Goal: Information Seeking & Learning: Learn about a topic

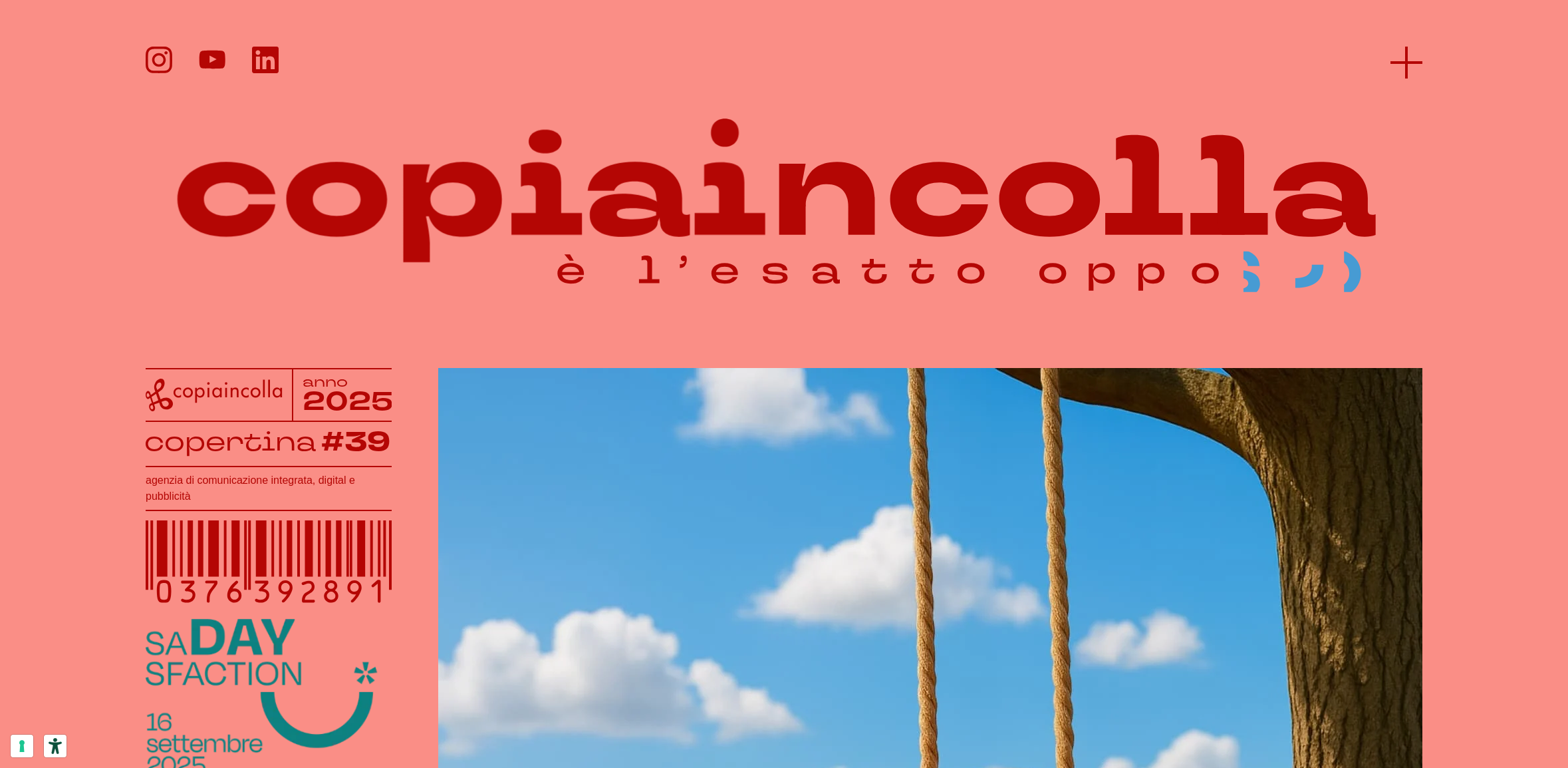
click at [1411, 63] on line at bounding box center [1407, 63] width 32 height 0
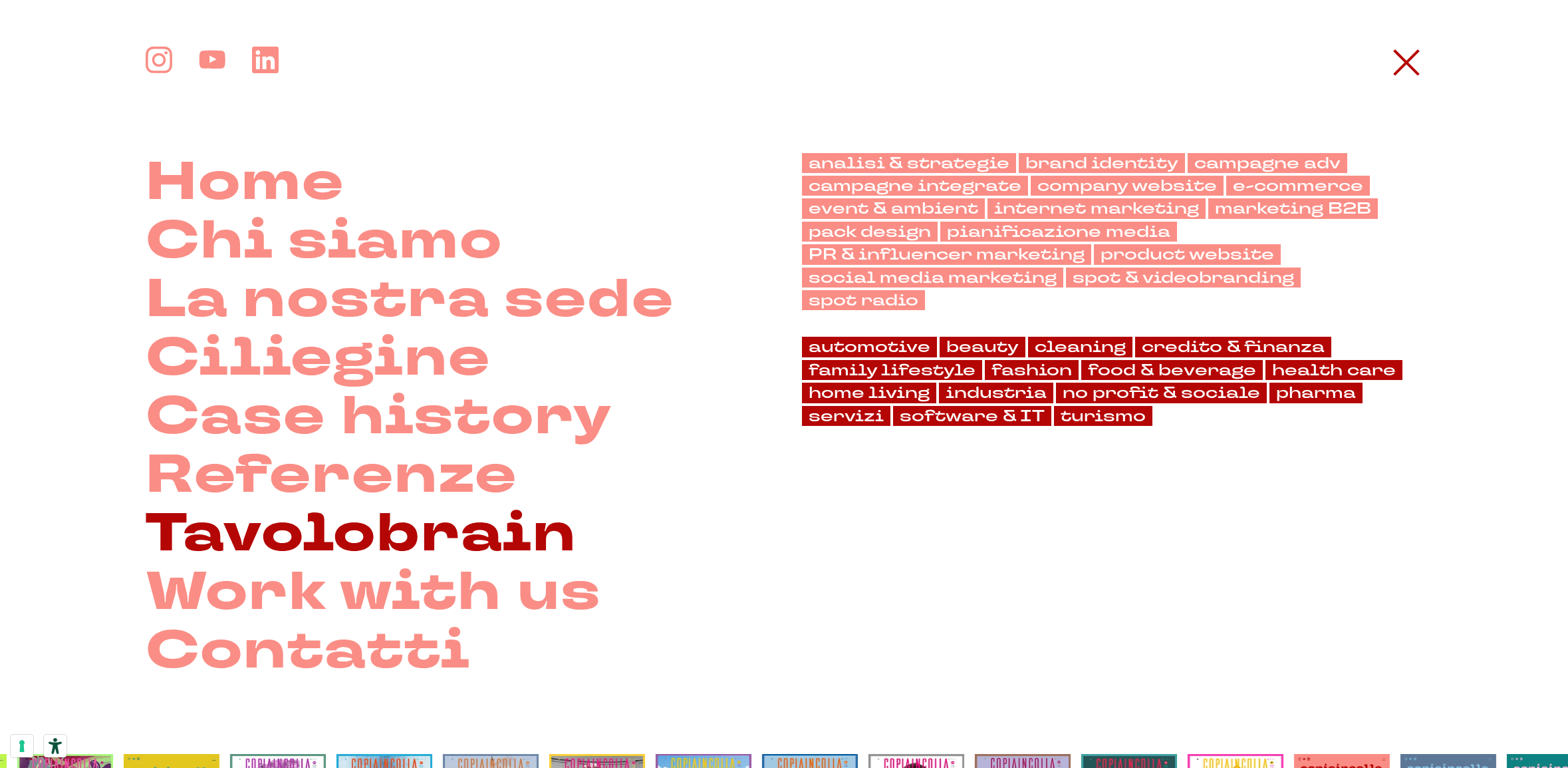
click at [275, 524] on link "Tavolobrain" at bounding box center [361, 533] width 431 height 58
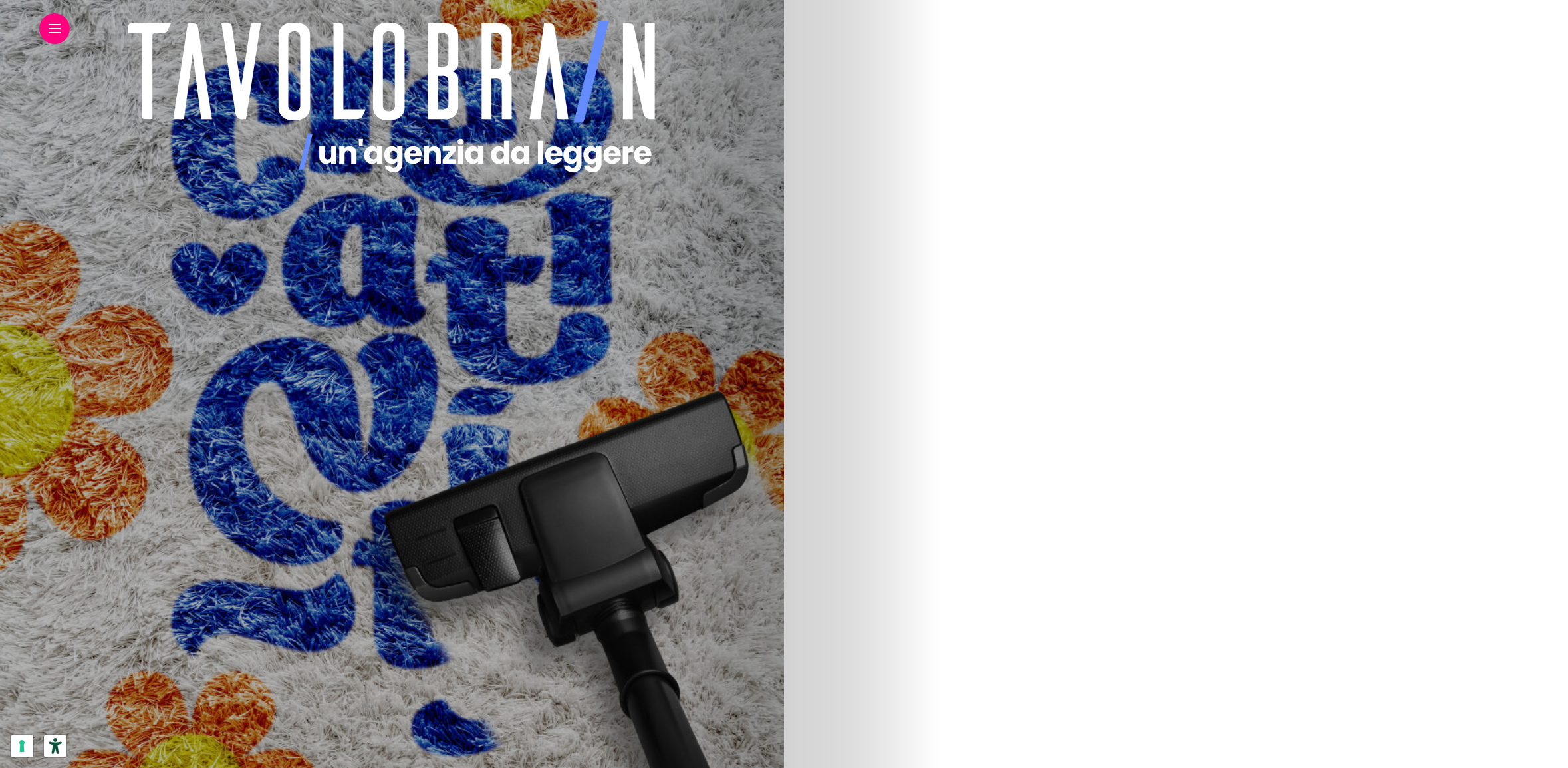
scroll to position [326, 0]
click at [362, 501] on link "Progetto Rover, o di come evolve copiaincolla sul campo" at bounding box center [201, 509] width 323 height 49
click at [685, 226] on link "2" at bounding box center [672, 221] width 27 height 27
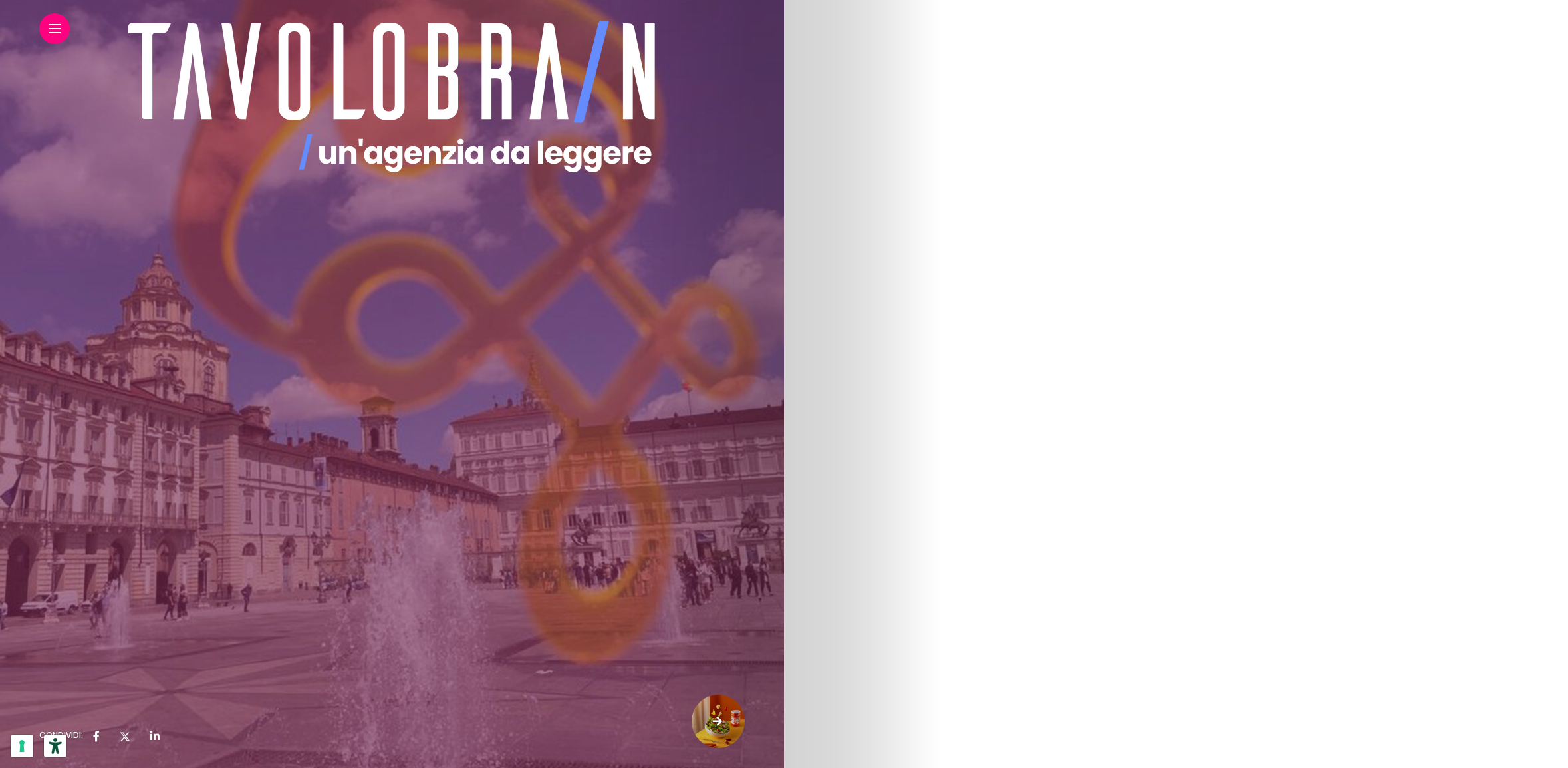
scroll to position [5870, 0]
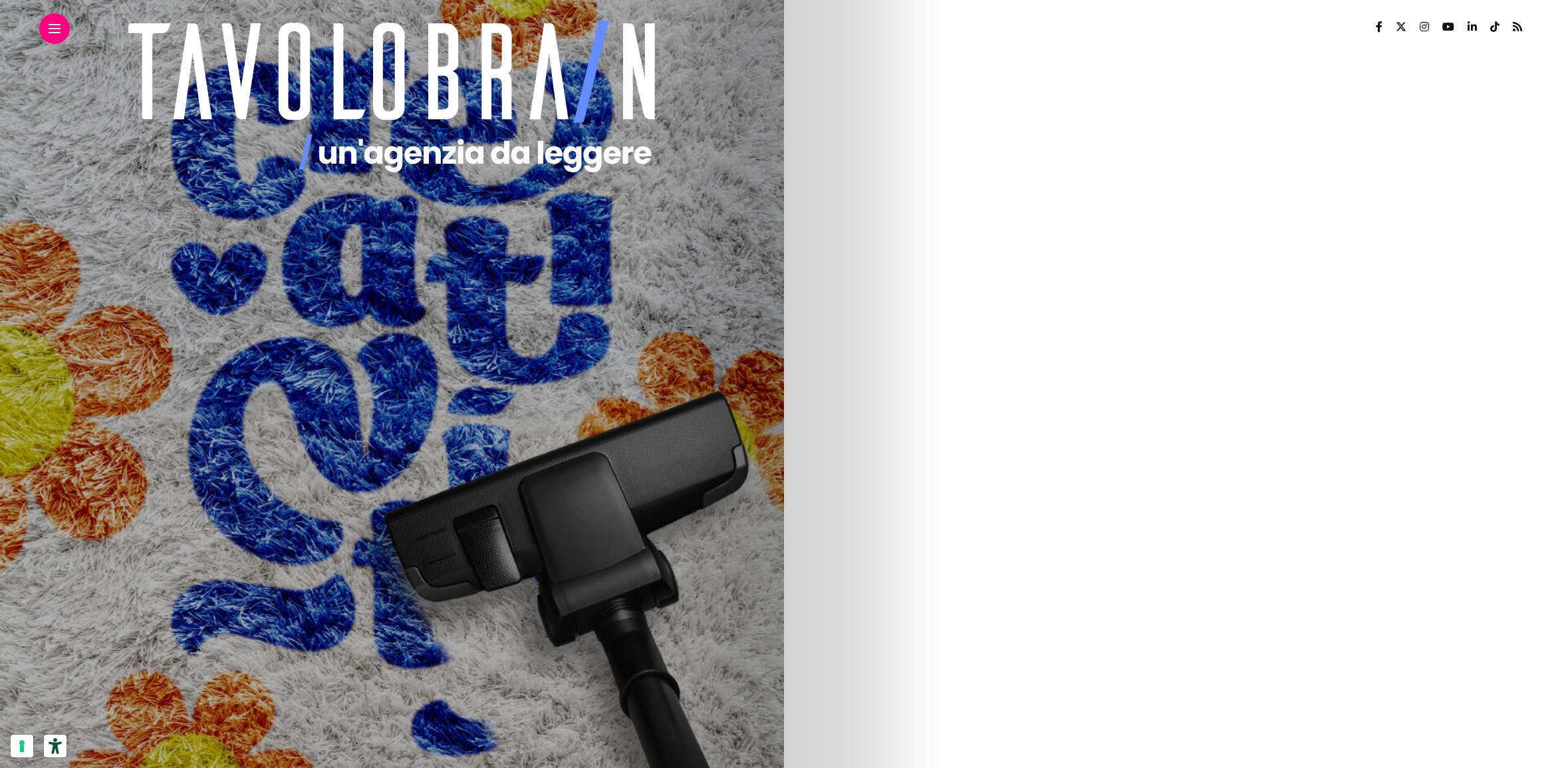
click at [433, 651] on img at bounding box center [422, 652] width 20 height 20
click at [503, 651] on link "[PERSON_NAME]" at bounding box center [470, 651] width 65 height 10
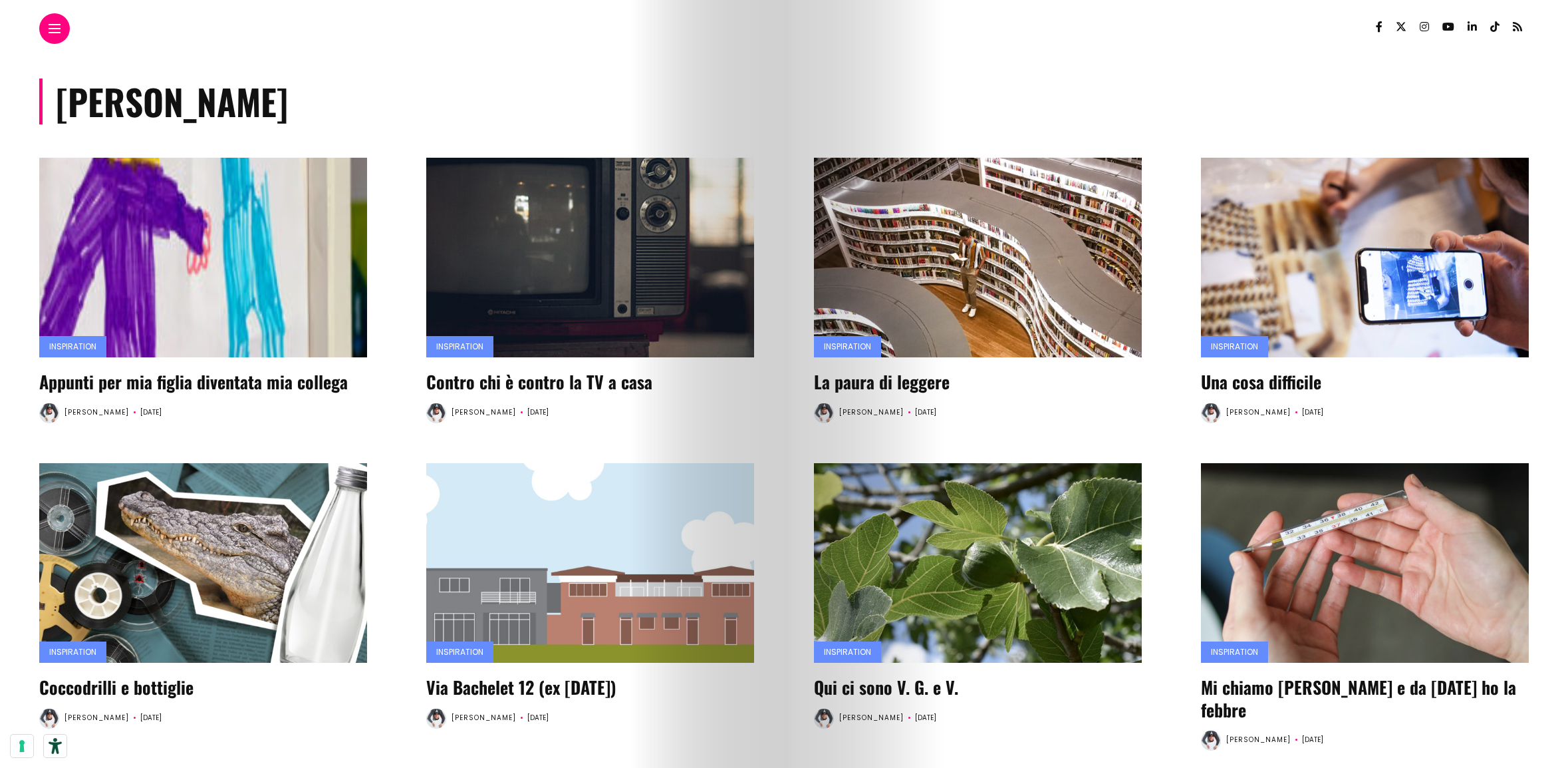
drag, startPoint x: 183, startPoint y: 113, endPoint x: 53, endPoint y: 232, distance: 176.2
click at [183, 113] on h1 "[PERSON_NAME]" at bounding box center [163, 101] width 249 height 46
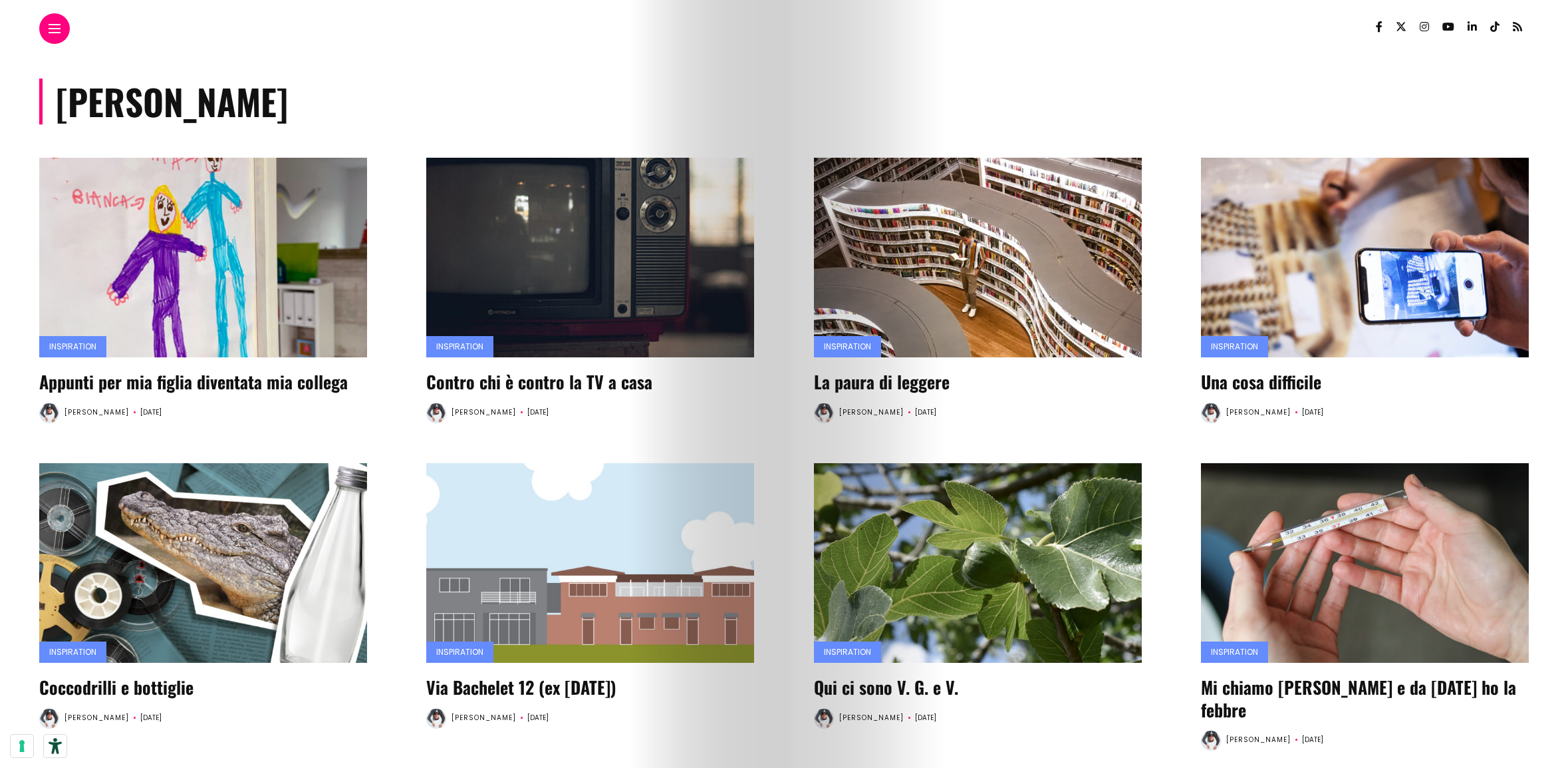
click at [48, 410] on img at bounding box center [49, 413] width 20 height 20
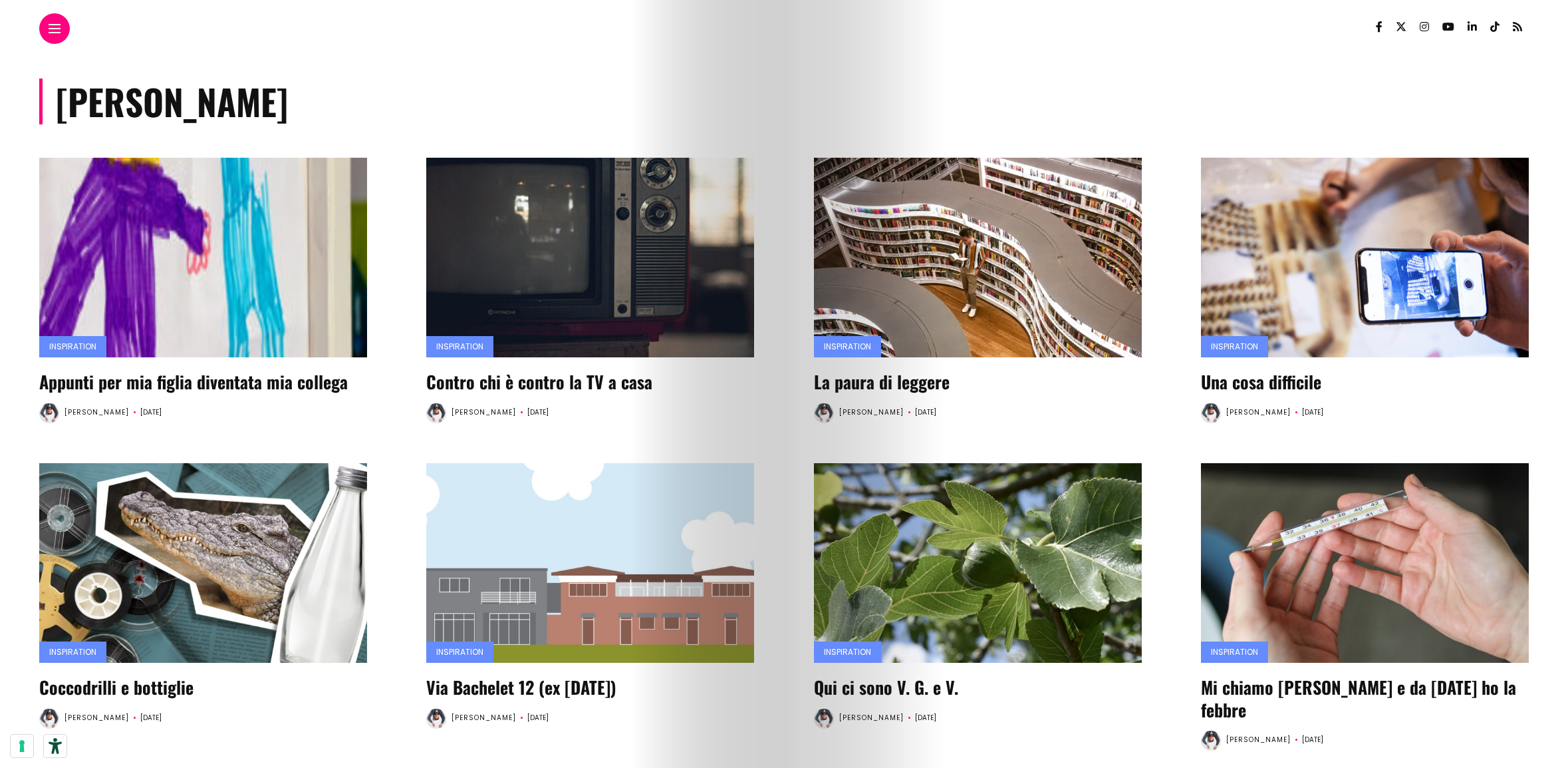
click at [137, 266] on img at bounding box center [203, 258] width 656 height 798
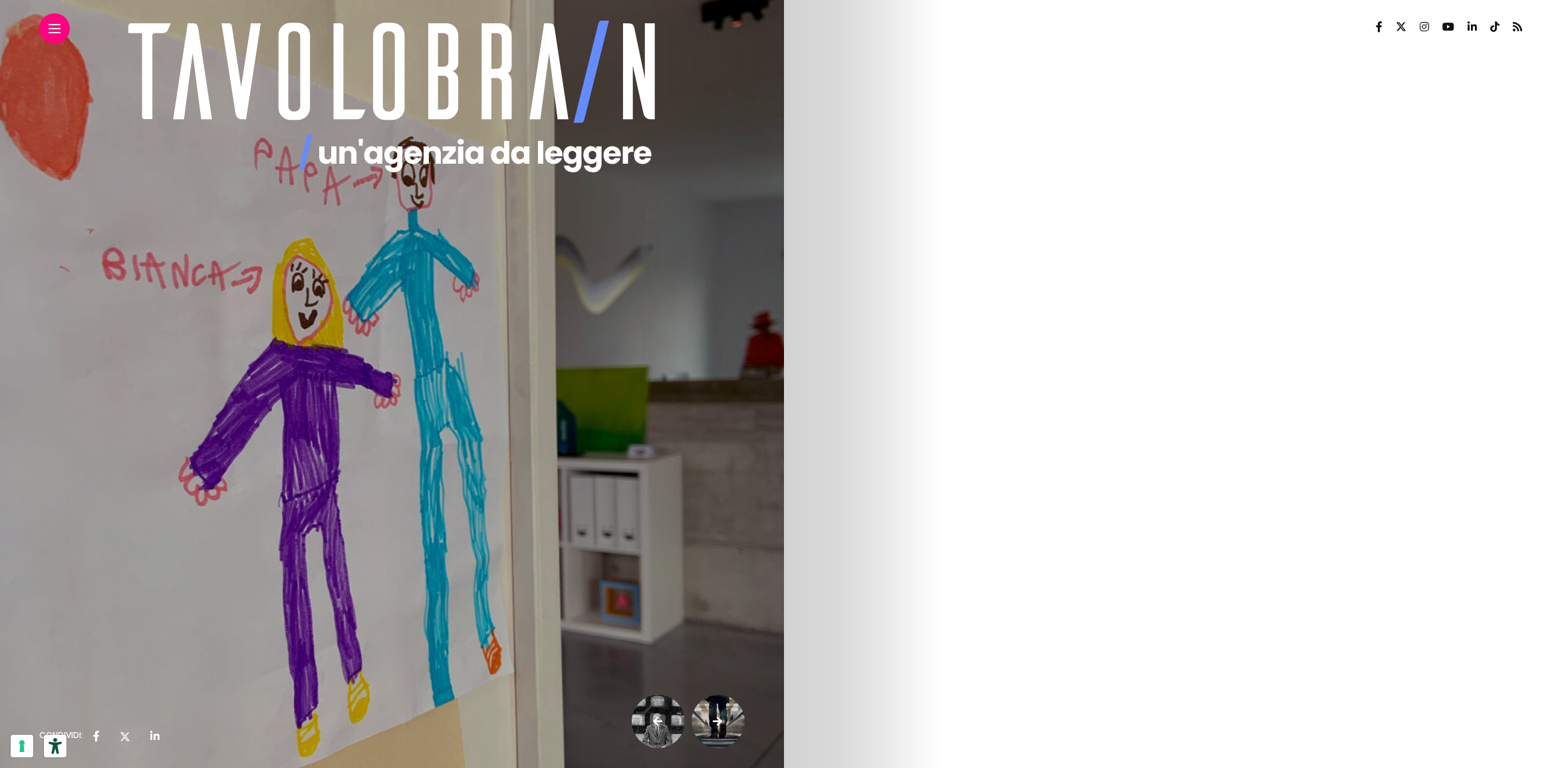
click at [59, 222] on img at bounding box center [49, 223] width 20 height 20
